Goal: Check status: Check status

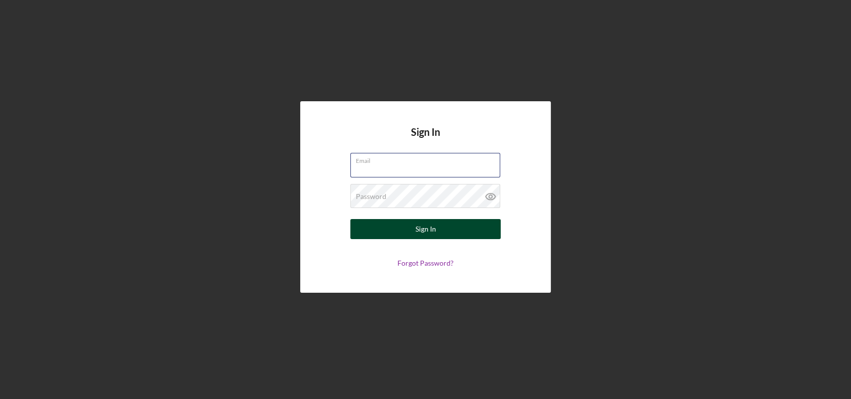
type input "[EMAIL_ADDRESS][DOMAIN_NAME]"
click at [433, 233] on div "Sign In" at bounding box center [425, 229] width 21 height 20
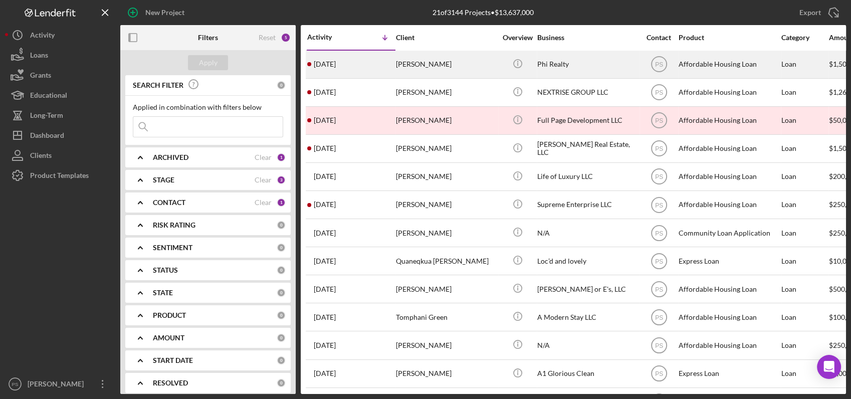
click at [455, 59] on div "[PERSON_NAME]" at bounding box center [446, 64] width 100 height 27
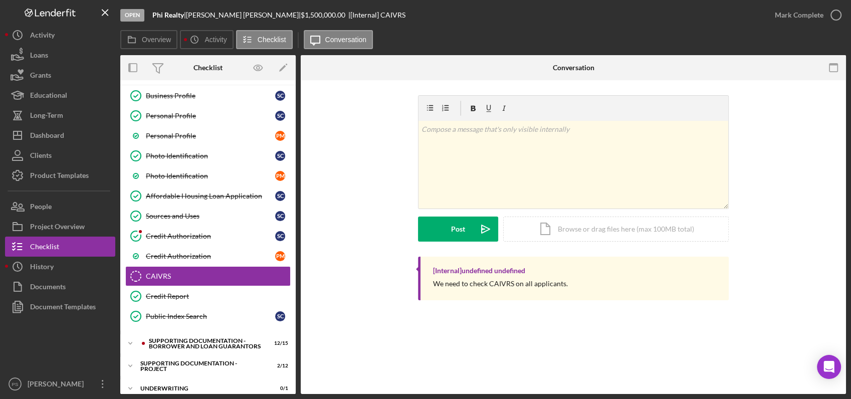
scroll to position [73, 0]
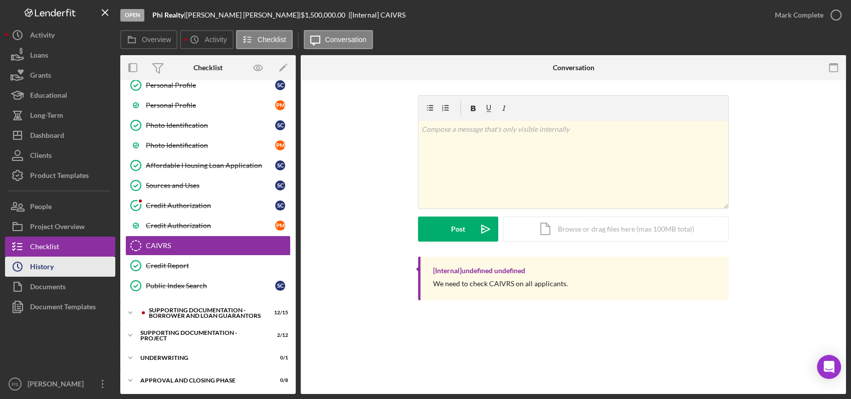
click at [73, 266] on button "Icon/History History" at bounding box center [60, 267] width 110 height 20
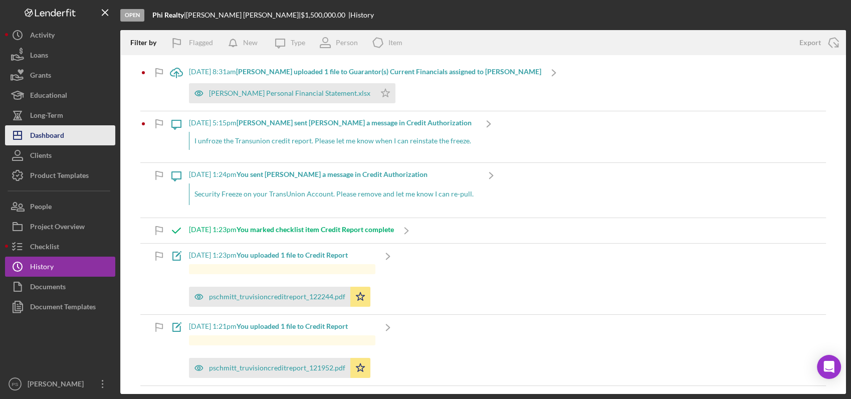
click at [76, 133] on button "Icon/Dashboard Dashboard" at bounding box center [60, 135] width 110 height 20
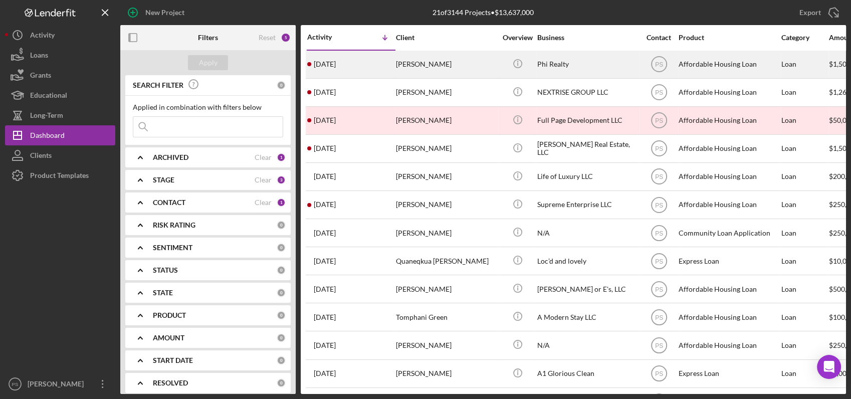
click at [425, 65] on div "[PERSON_NAME]" at bounding box center [446, 64] width 100 height 27
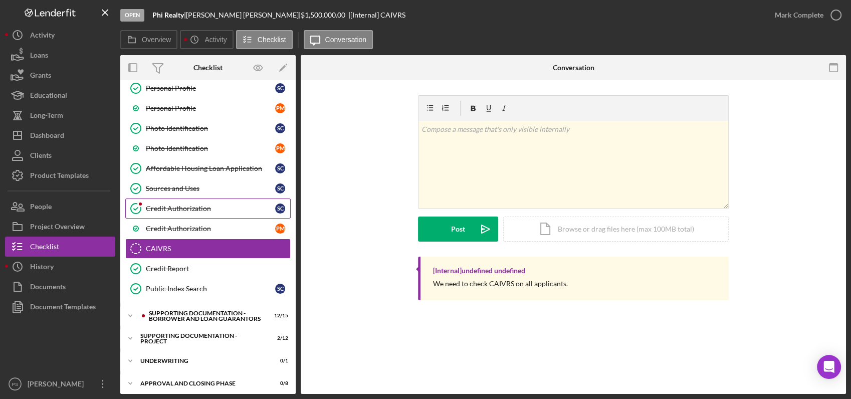
scroll to position [73, 0]
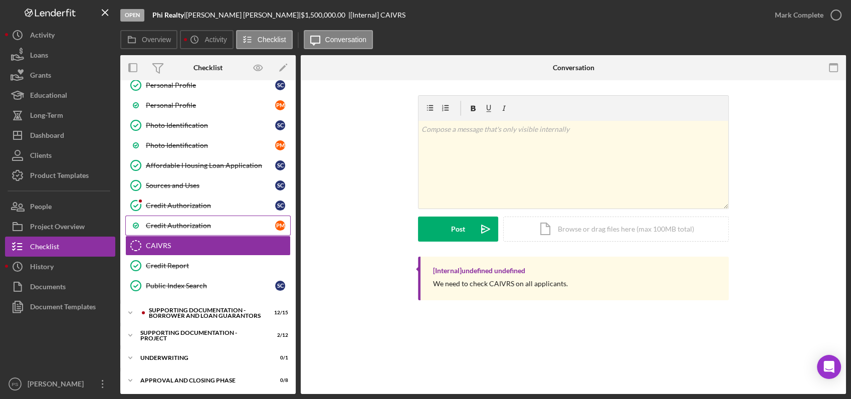
click at [195, 221] on div "Credit Authorization" at bounding box center [210, 225] width 129 height 8
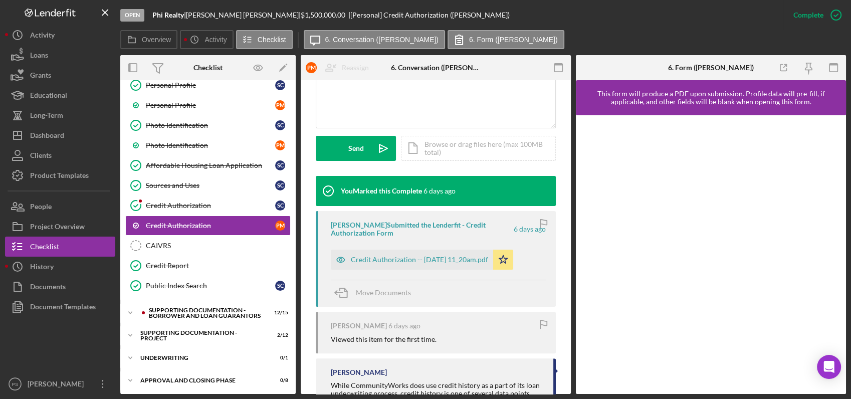
scroll to position [297, 0]
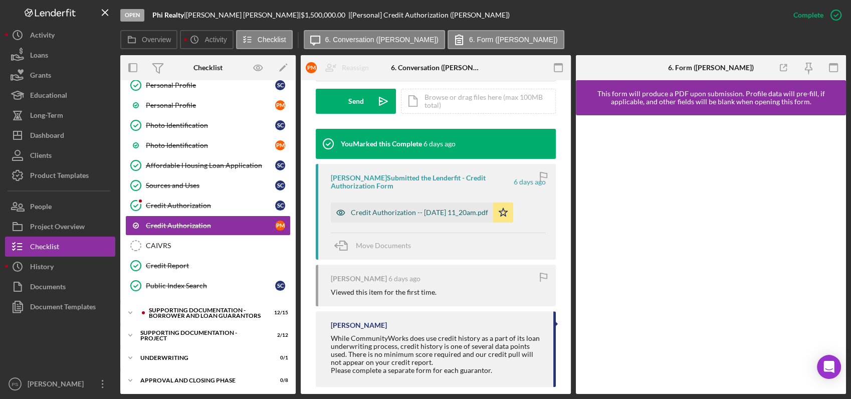
click at [451, 211] on div "Credit Authorization -- [DATE] 11_20am.pdf" at bounding box center [419, 212] width 137 height 8
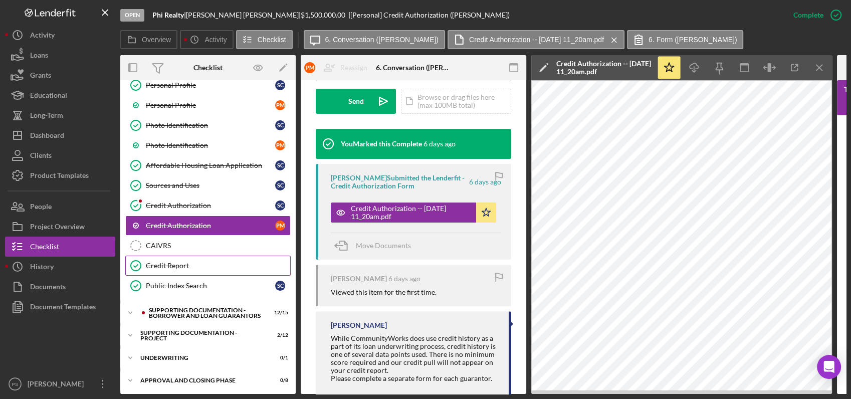
click at [194, 262] on div "Credit Report" at bounding box center [218, 266] width 144 height 8
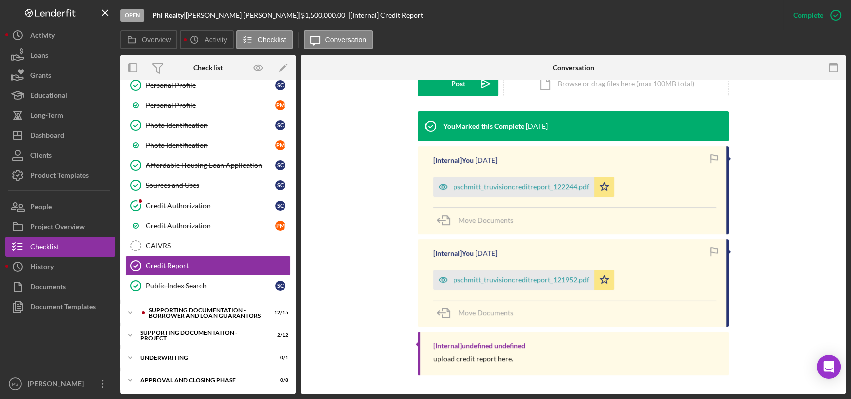
scroll to position [284, 0]
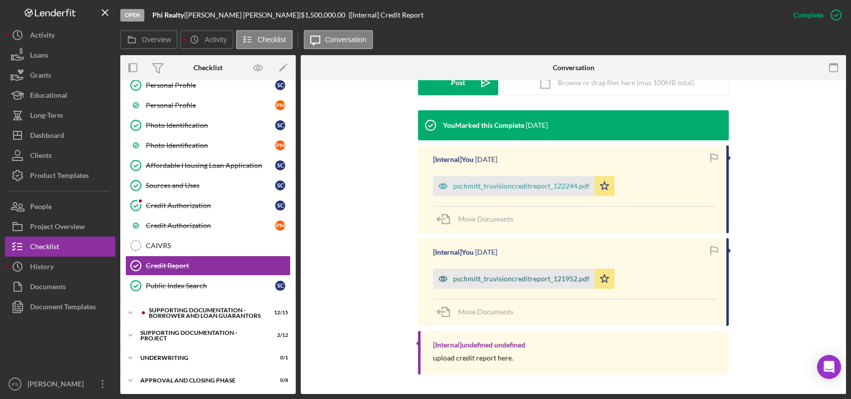
click at [530, 282] on div "pschmitt_truvisioncreditreport_121952.pdf" at bounding box center [521, 279] width 136 height 8
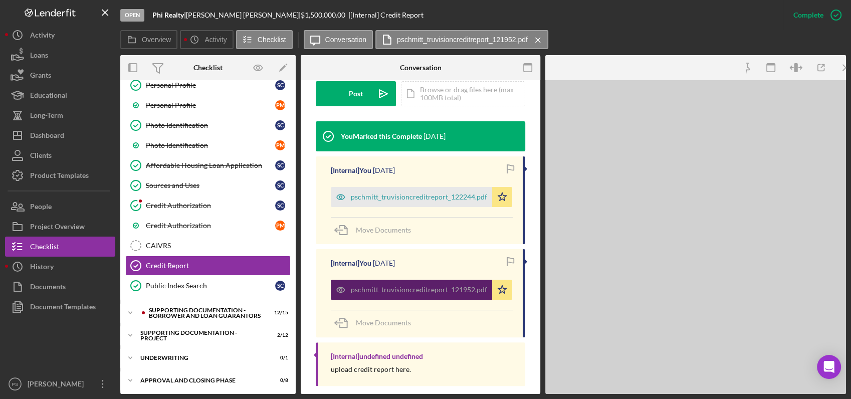
scroll to position [295, 0]
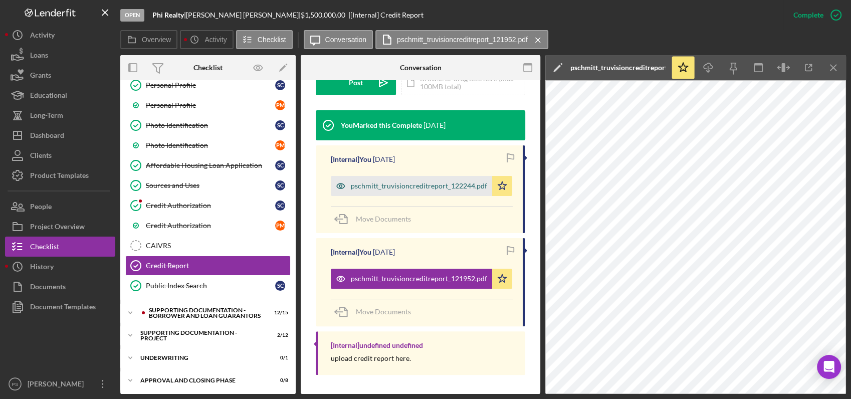
click at [405, 184] on div "pschmitt_truvisioncreditreport_122244.pdf" at bounding box center [419, 186] width 136 height 8
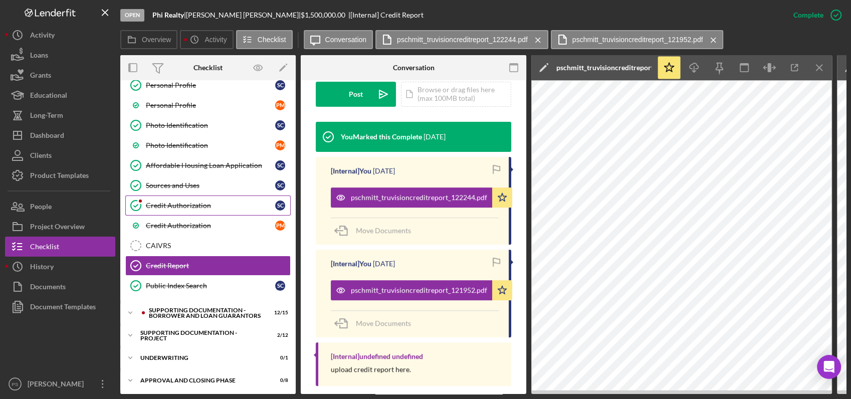
click at [194, 198] on link "Credit Authorization Credit Authorization S C" at bounding box center [207, 205] width 165 height 20
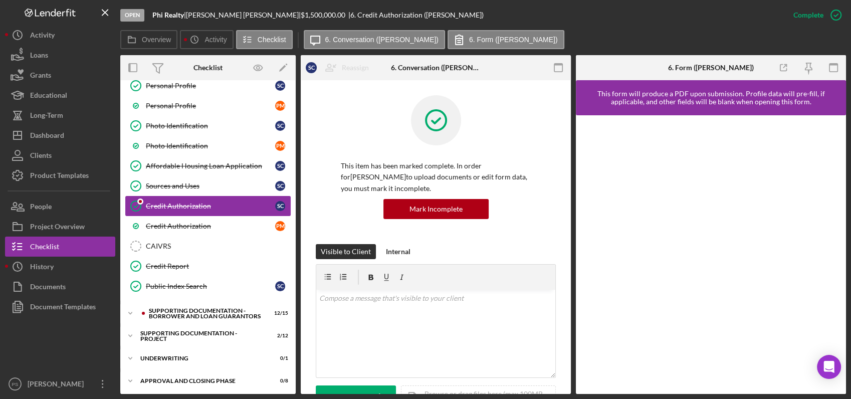
scroll to position [73, 0]
click at [196, 219] on link "Credit Authorization P M" at bounding box center [207, 225] width 165 height 20
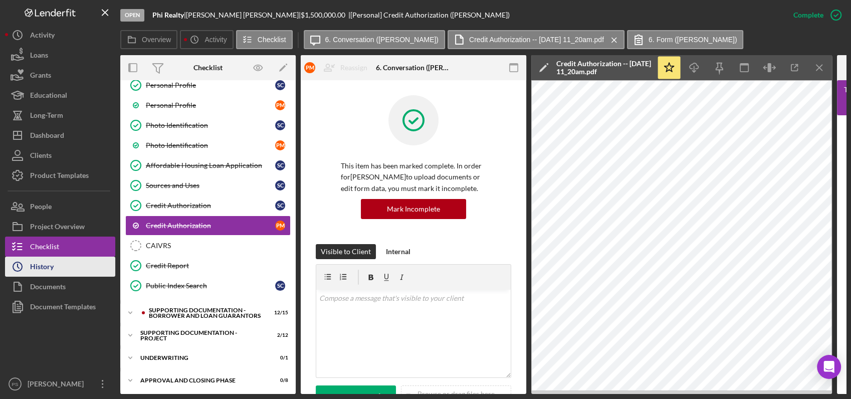
click at [68, 268] on button "Icon/History History" at bounding box center [60, 267] width 110 height 20
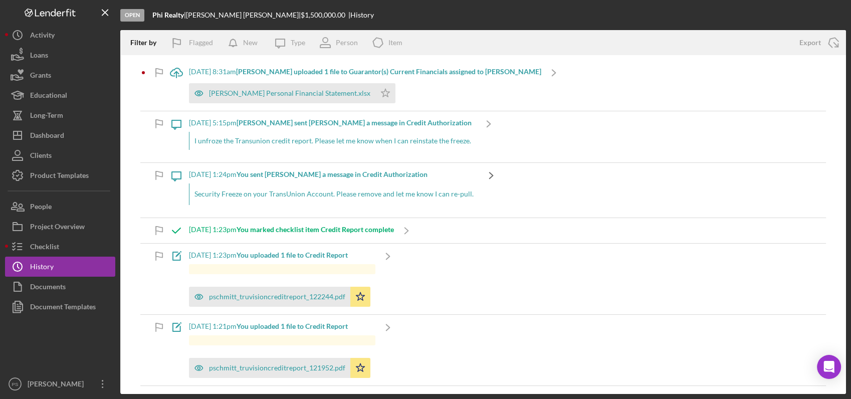
click at [490, 170] on icon "Icon/Navigate" at bounding box center [491, 175] width 25 height 25
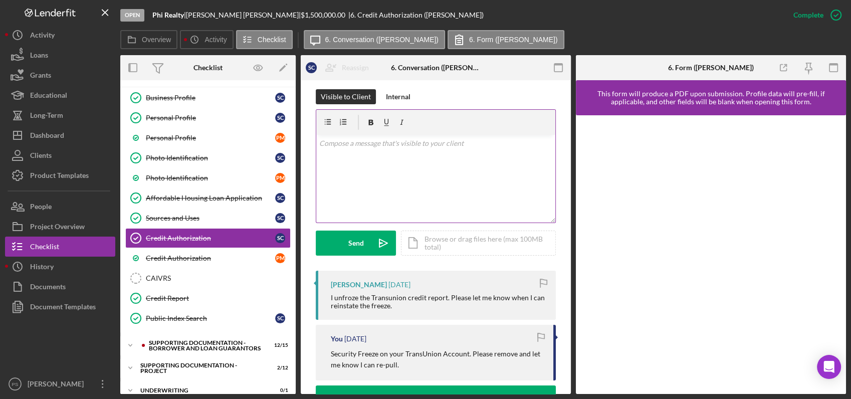
scroll to position [37, 0]
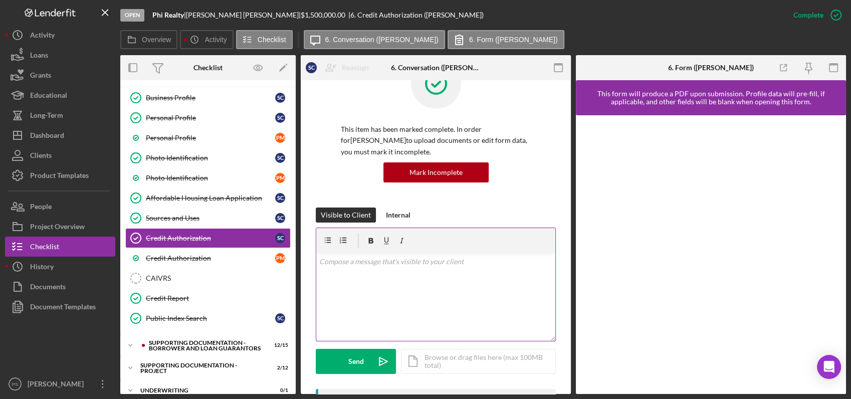
drag, startPoint x: 354, startPoint y: 258, endPoint x: 348, endPoint y: 263, distance: 7.5
click at [352, 261] on p at bounding box center [435, 261] width 233 height 11
click at [361, 364] on div "Send" at bounding box center [356, 361] width 16 height 25
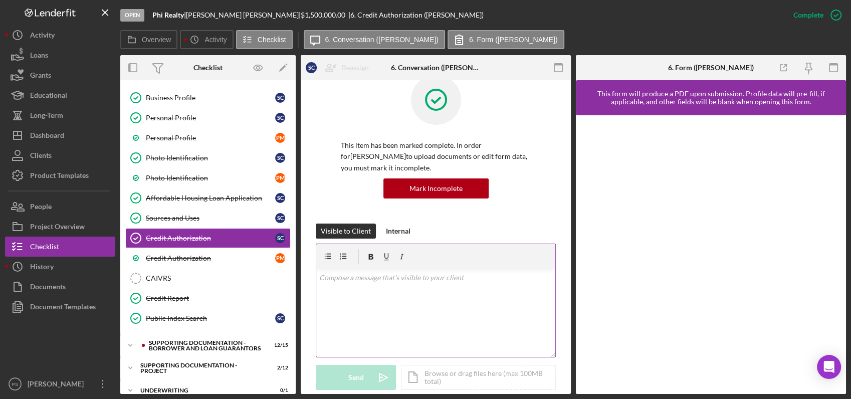
scroll to position [0, 0]
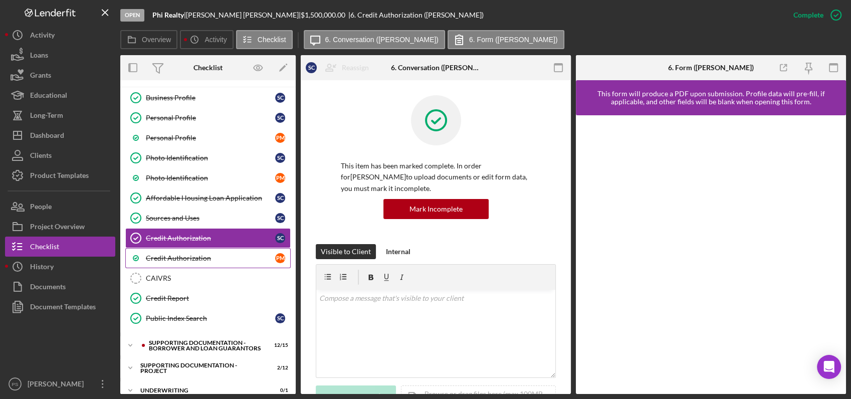
click at [197, 254] on div "Credit Authorization" at bounding box center [210, 258] width 129 height 8
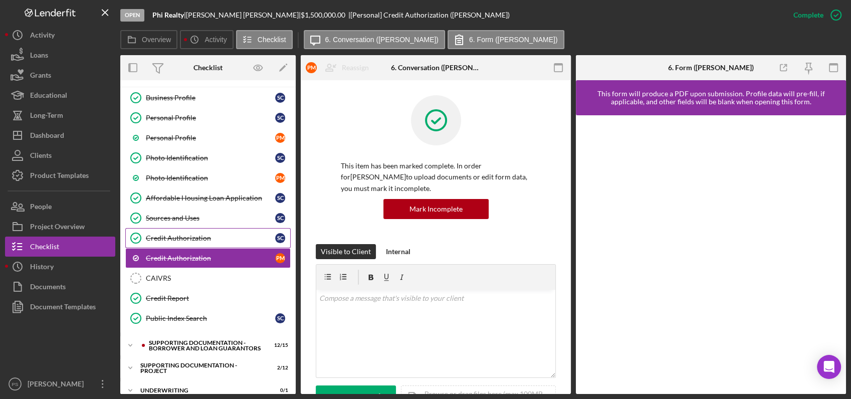
click at [206, 235] on div "Credit Authorization" at bounding box center [210, 238] width 129 height 8
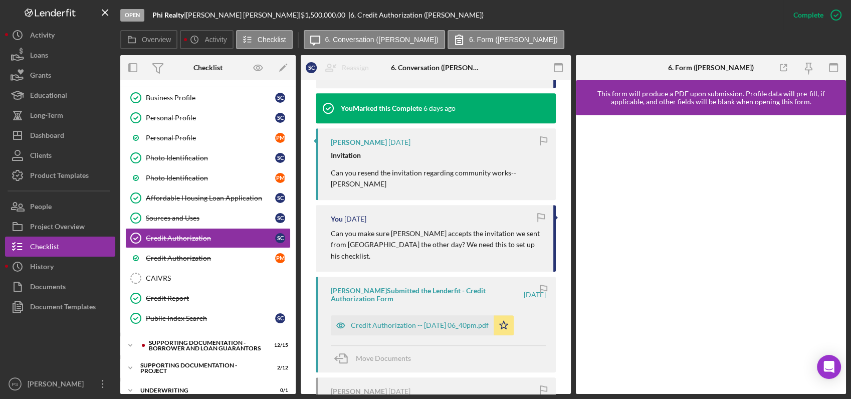
scroll to position [557, 0]
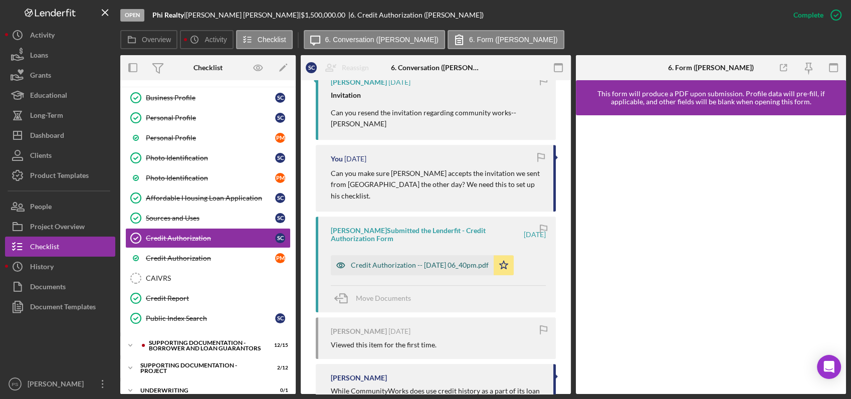
click at [431, 261] on div "Credit Authorization -- [DATE] 06_40pm.pdf" at bounding box center [420, 265] width 138 height 8
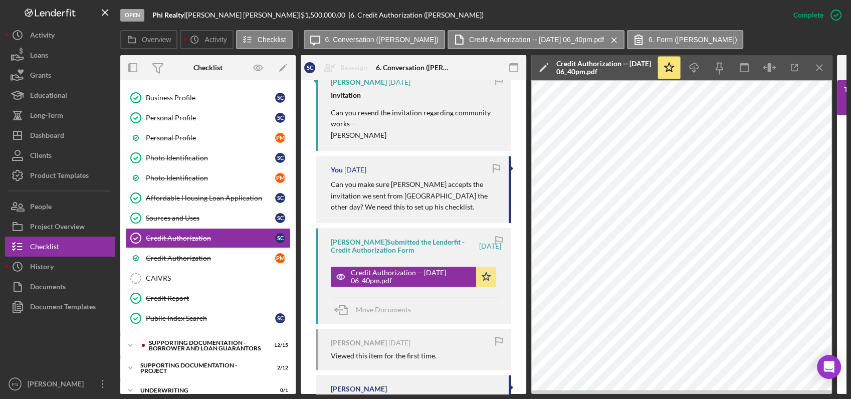
click at [331, 297] on button "Move Documents" at bounding box center [376, 309] width 90 height 25
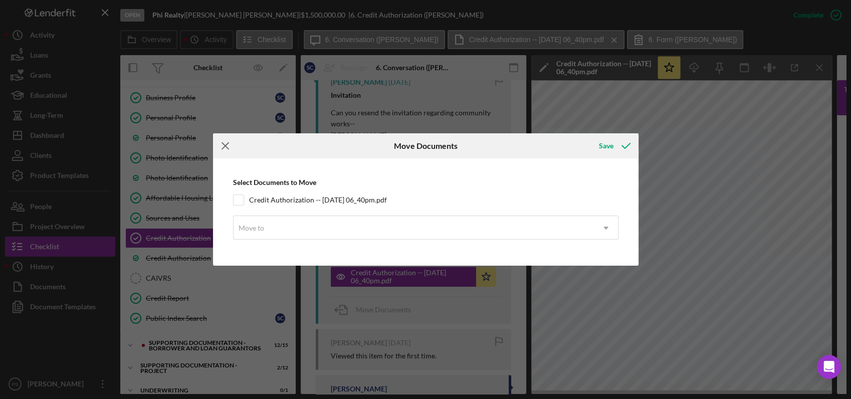
click at [223, 145] on icon "Icon/Menu Close" at bounding box center [225, 145] width 25 height 25
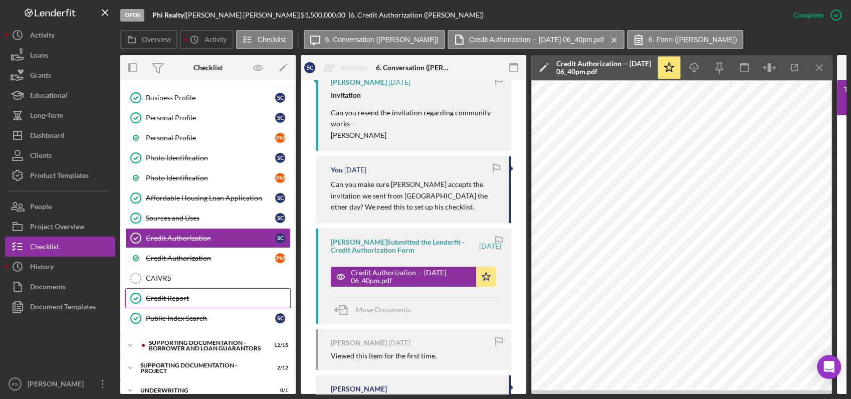
click at [194, 298] on div "Credit Report" at bounding box center [218, 298] width 144 height 8
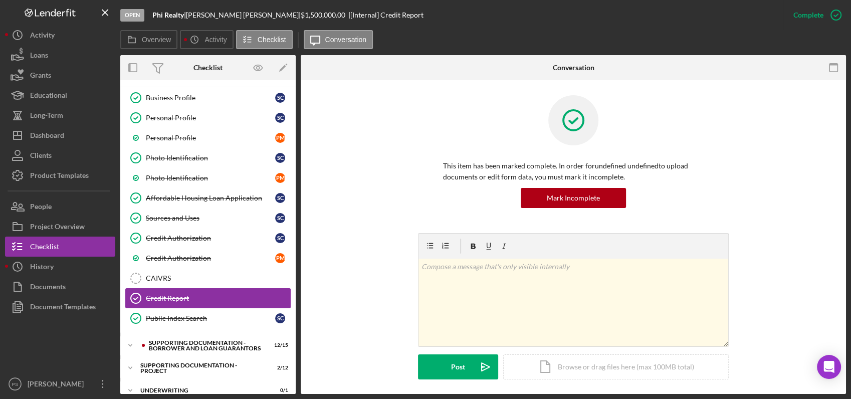
click at [193, 298] on div "Credit Report" at bounding box center [218, 298] width 144 height 8
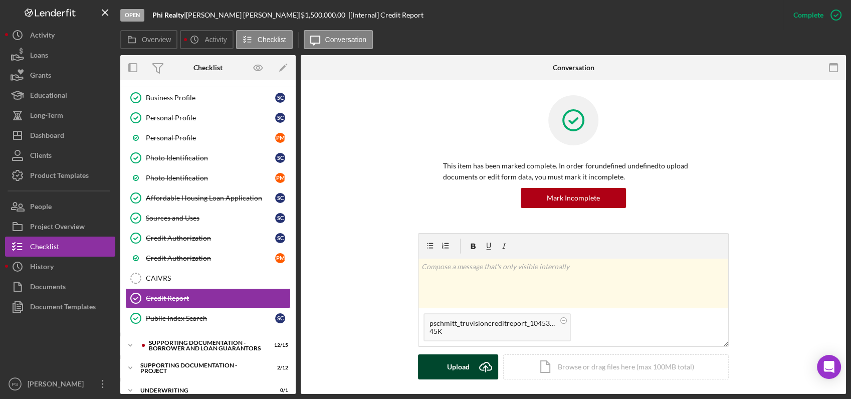
click at [461, 361] on div "Upload" at bounding box center [458, 366] width 23 height 25
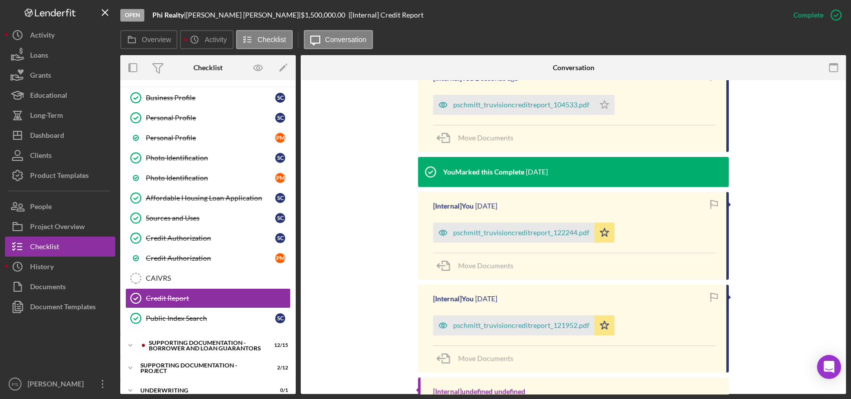
scroll to position [334, 0]
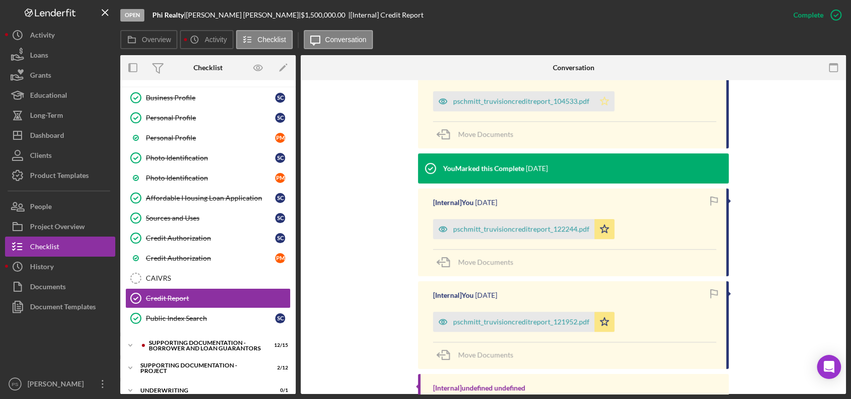
click at [601, 100] on icon "Icon/Star" at bounding box center [604, 101] width 20 height 20
click at [539, 227] on div "pschmitt_truvisioncreditreport_122244.pdf" at bounding box center [521, 229] width 136 height 8
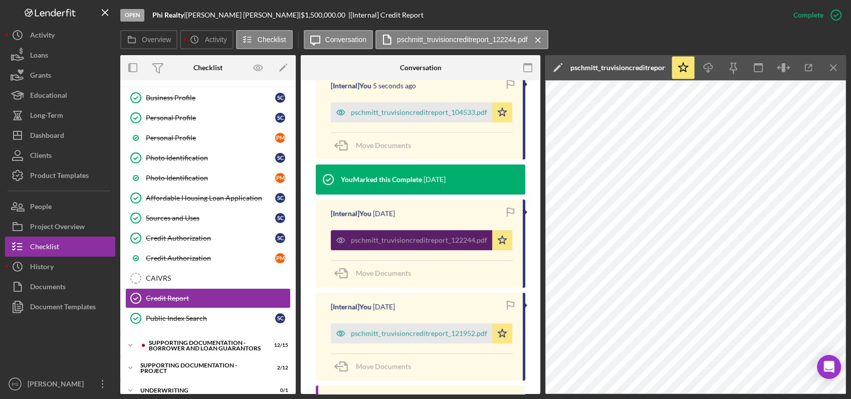
scroll to position [345, 0]
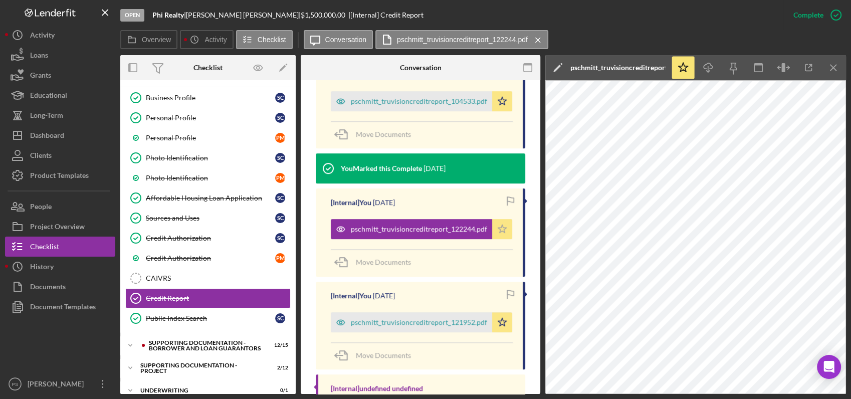
click at [498, 229] on icon "Icon/Star" at bounding box center [502, 229] width 20 height 20
click at [444, 278] on div "[Internal] You 8 seconds ago pschmitt_truvisioncreditreport_104533.pdf Icon/Sta…" at bounding box center [420, 242] width 209 height 362
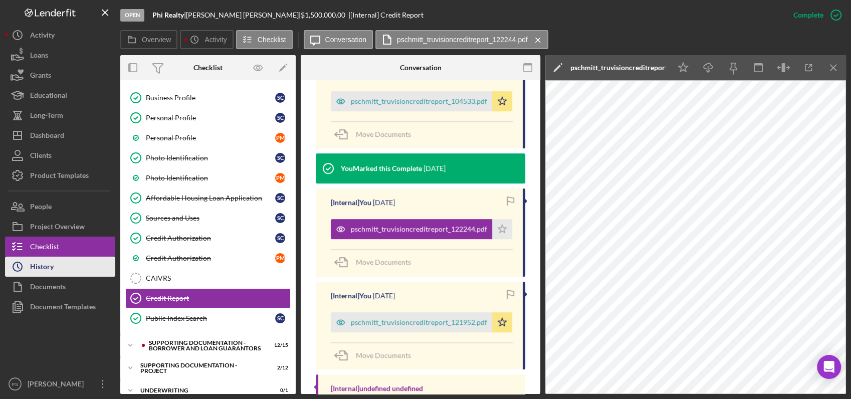
click at [59, 259] on button "Icon/History History" at bounding box center [60, 267] width 110 height 20
